Goal: Transaction & Acquisition: Purchase product/service

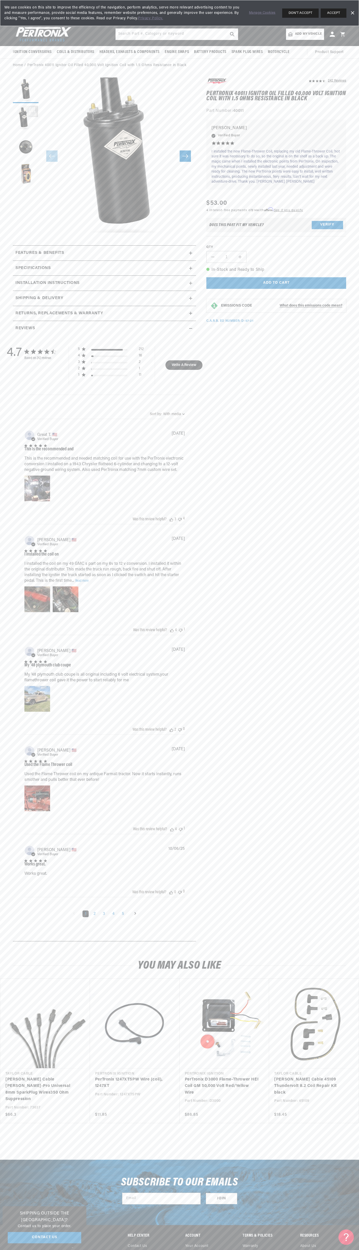
scroll to position [0, 156]
click at [273, 9] on div "Manage Cookies DON'T ACCEPT ACCEPT Dismiss Banner" at bounding box center [300, 12] width 110 height 9
click at [359, 320] on html "Skip to content Your cart Your cart is empty Get the right parts the first time…" at bounding box center [179, 625] width 359 height 1250
click at [77, 1250] on html "Skip to content Your cart Your cart is empty Get the right parts the first time…" at bounding box center [179, 625] width 359 height 1250
click at [21, 751] on div "4.7 4.7 out of 5 stars 242 total reviews Based on 242 reviews 5 212 4 16 3 2 2 …" at bounding box center [104, 636] width 178 height 601
